Goal: Information Seeking & Learning: Learn about a topic

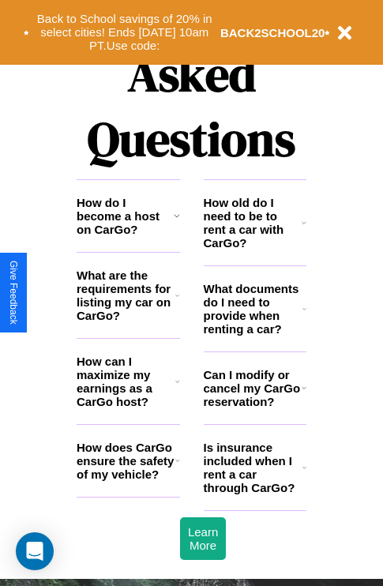
scroll to position [1915, 0]
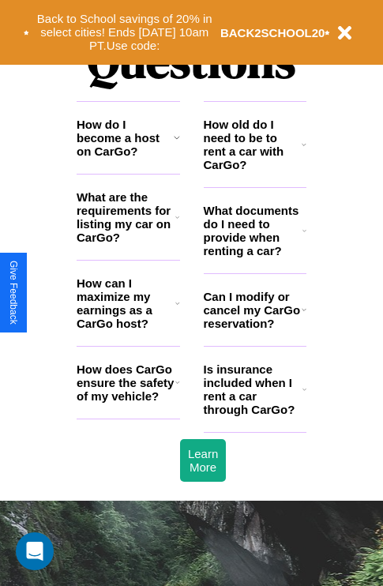
click at [254, 170] on h3 "How old do I need to be to rent a car with CarGo?" at bounding box center [253, 145] width 99 height 54
click at [304, 396] on icon at bounding box center [305, 389] width 4 height 13
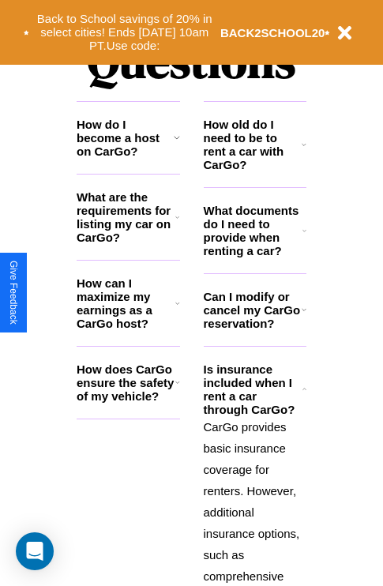
click at [304, 151] on icon at bounding box center [304, 144] width 5 height 13
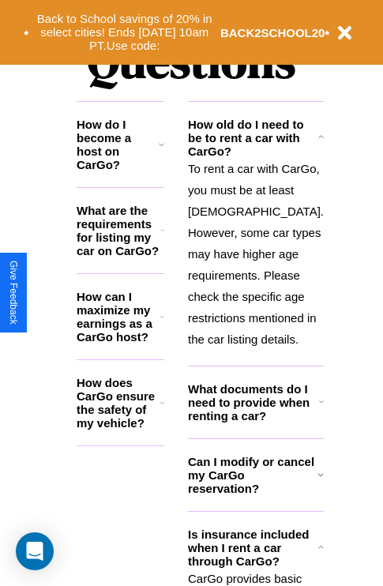
click at [164, 323] on icon at bounding box center [162, 317] width 4 height 13
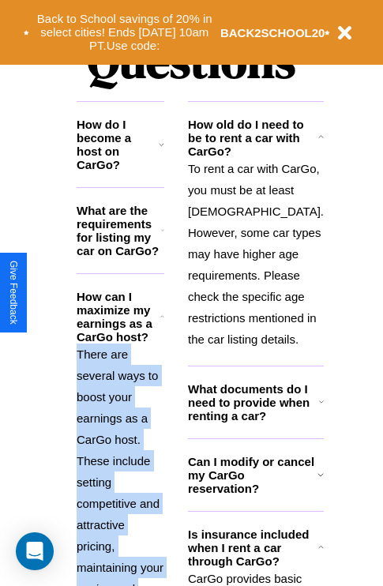
scroll to position [1978, 0]
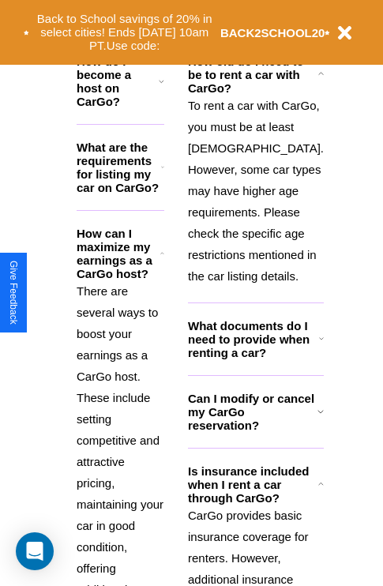
click at [254, 432] on h3 "Can I modify or cancel my CarGo reservation?" at bounding box center [253, 412] width 130 height 40
click at [128, 179] on h3 "What are the requirements for listing my car on CarGo?" at bounding box center [119, 168] width 85 height 54
